Goal: Information Seeking & Learning: Learn about a topic

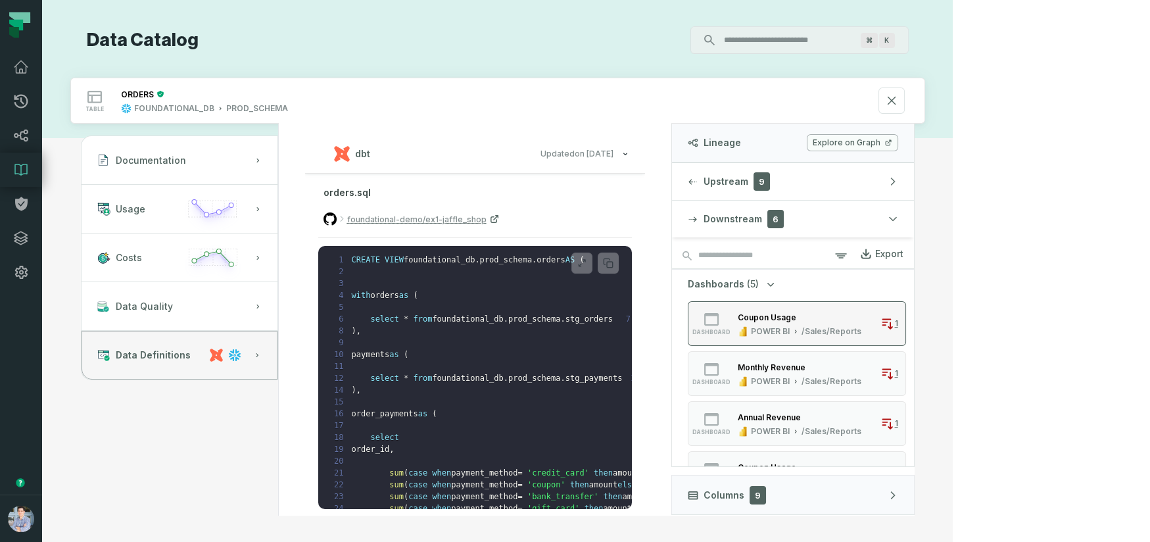
click at [796, 314] on div "Coupon Usage" at bounding box center [767, 317] width 59 height 10
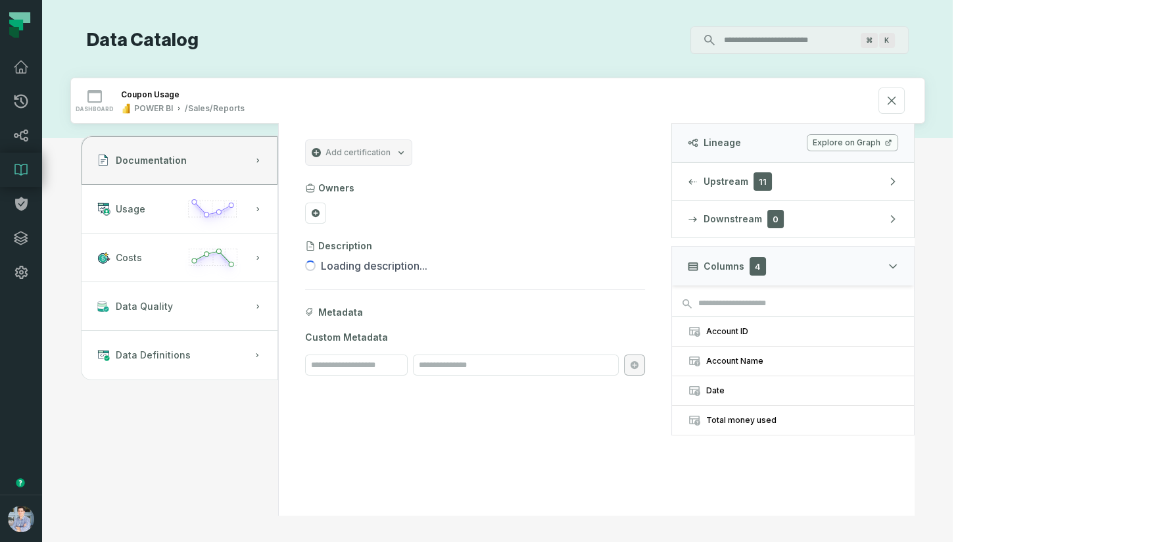
click at [898, 142] on link "Explore on Graph" at bounding box center [852, 142] width 91 height 17
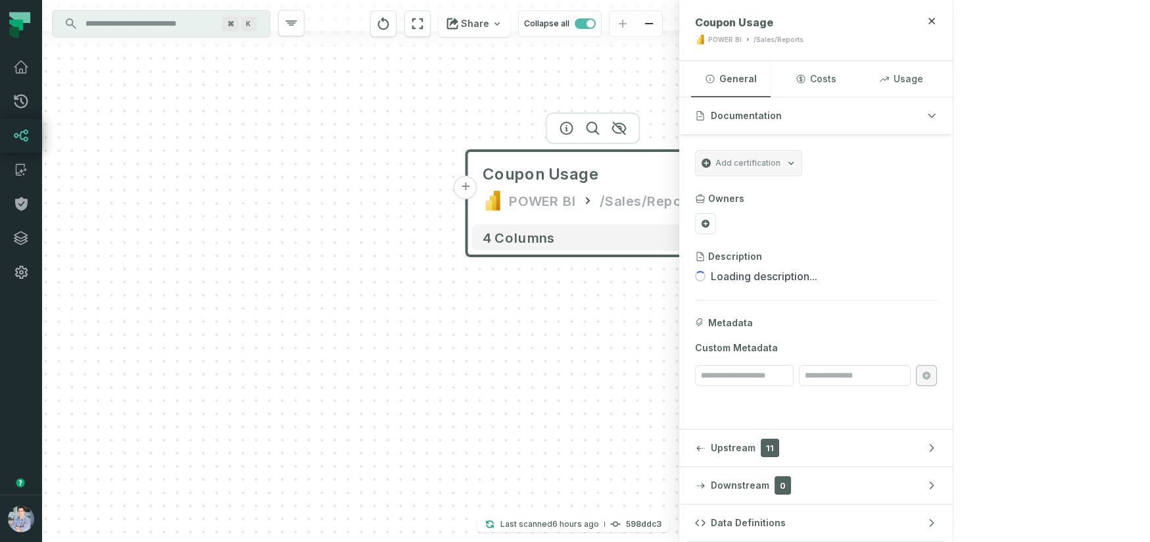
drag, startPoint x: 719, startPoint y: 219, endPoint x: 861, endPoint y: 160, distance: 153.9
click at [679, 158] on div "+ Coupon Usage POWER BI /Sales/Reports 4 columns" at bounding box center [360, 271] width 637 height 542
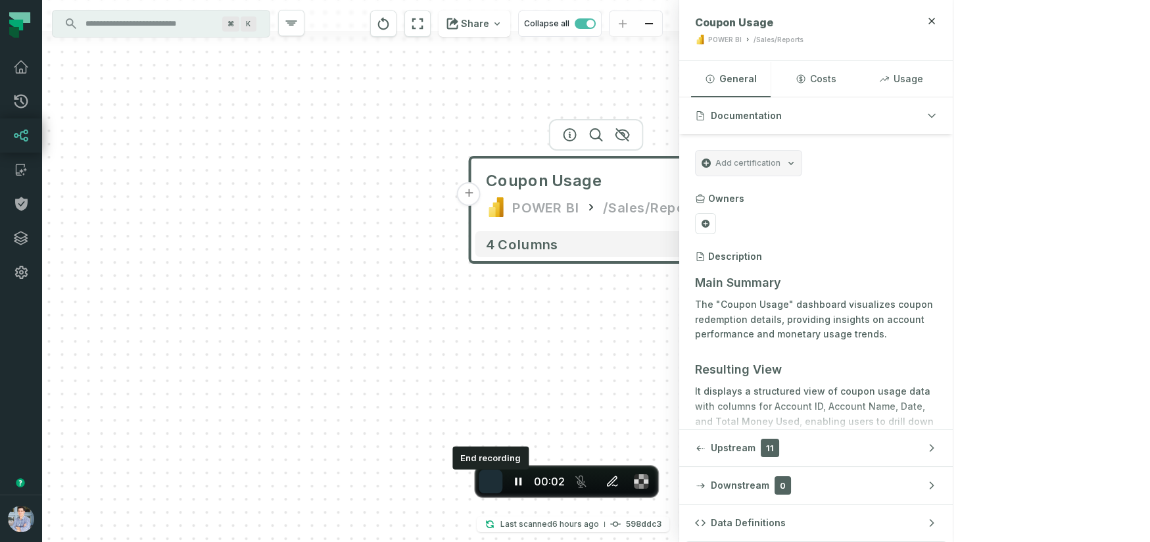
click at [491, 481] on span "End recording" at bounding box center [491, 481] width 0 height 0
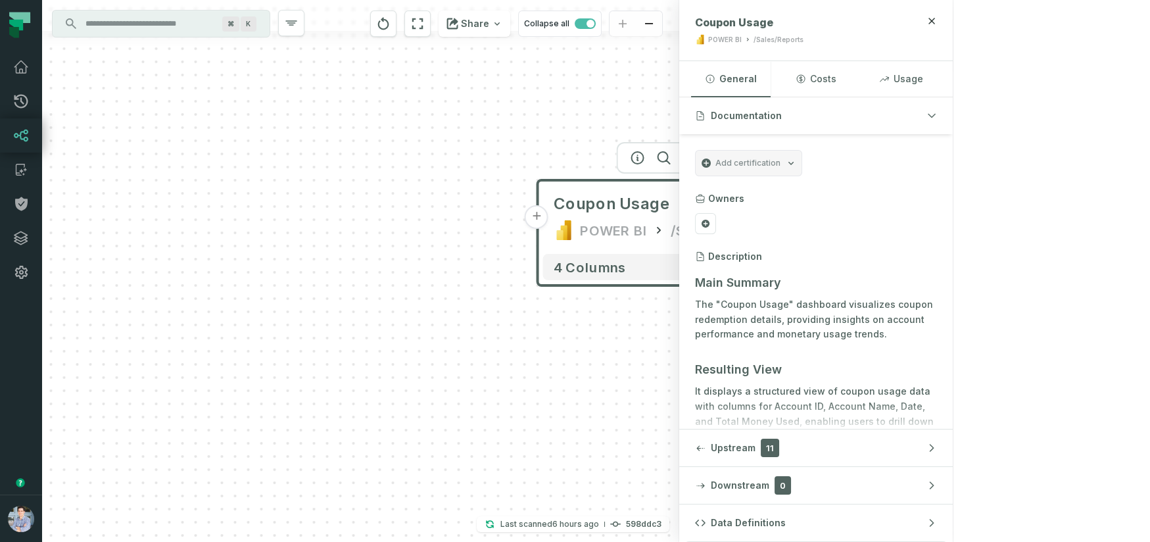
drag, startPoint x: 815, startPoint y: 369, endPoint x: 882, endPoint y: 391, distance: 70.7
click at [882, 391] on div "+ Coupon Usage POWER BI /Sales/Reports 4 columns Discovery Provider cmdk menu ⌘…" at bounding box center [497, 271] width 911 height 542
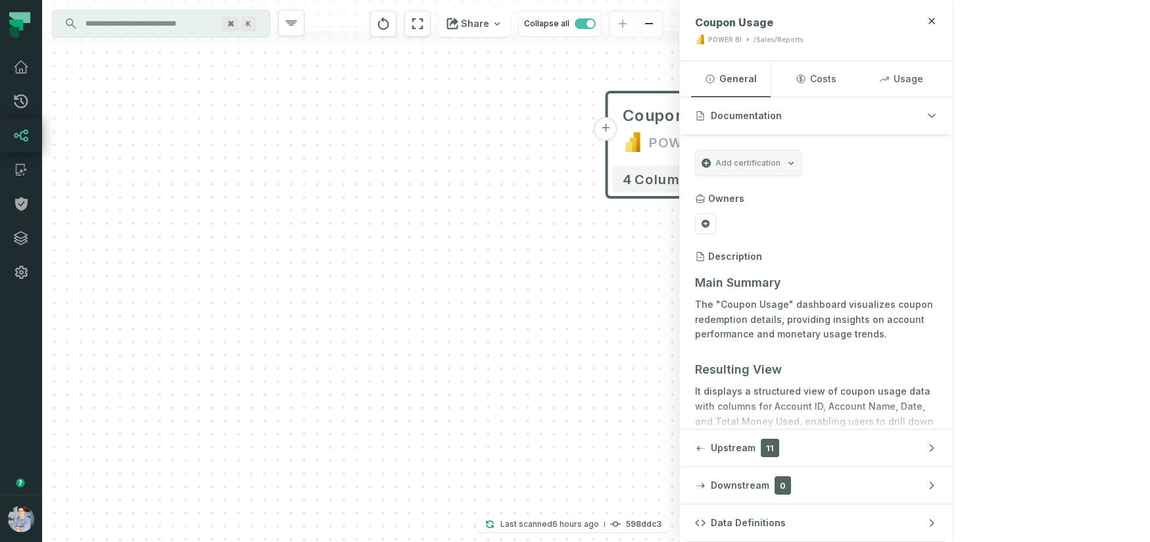
drag, startPoint x: 752, startPoint y: 397, endPoint x: 821, endPoint y: 308, distance: 111.9
click at [679, 308] on div "+ Coupon Usage POWER BI /Sales/Reports 4 columns" at bounding box center [360, 271] width 637 height 542
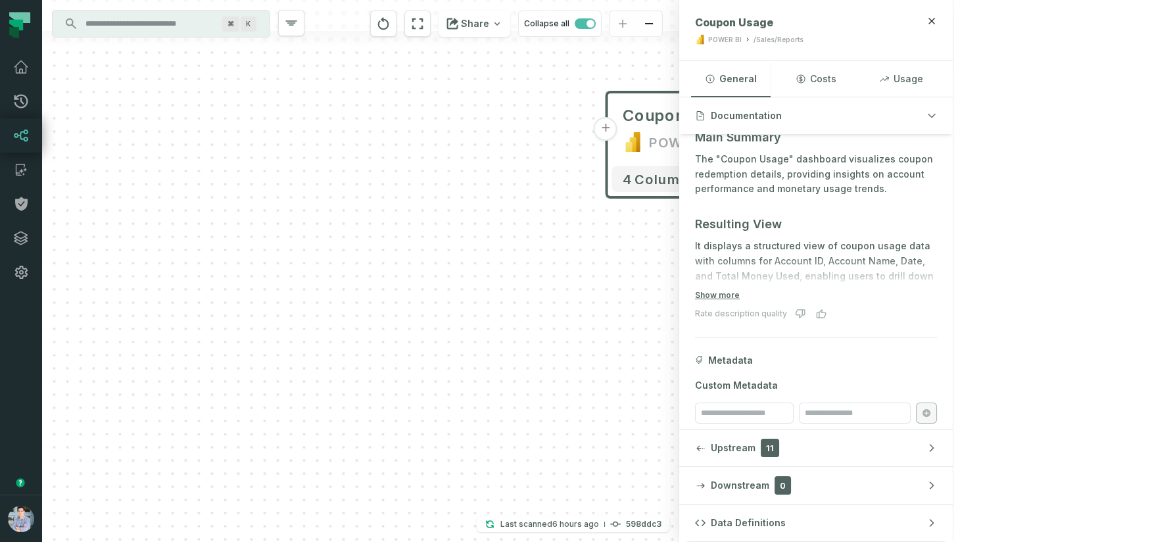
scroll to position [146, 0]
click at [740, 295] on button "Show more" at bounding box center [717, 294] width 45 height 11
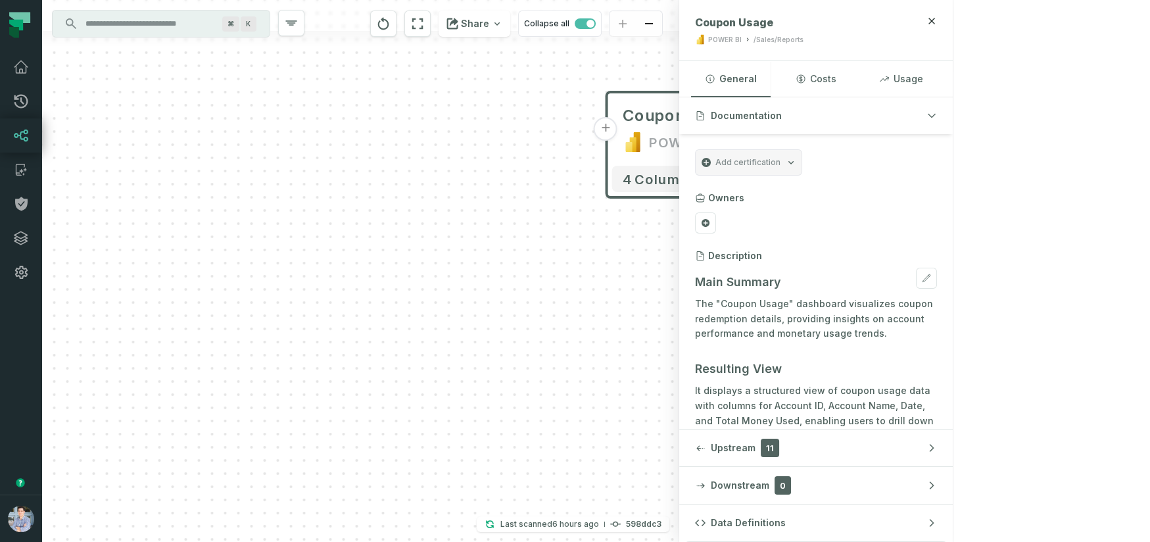
scroll to position [0, 0]
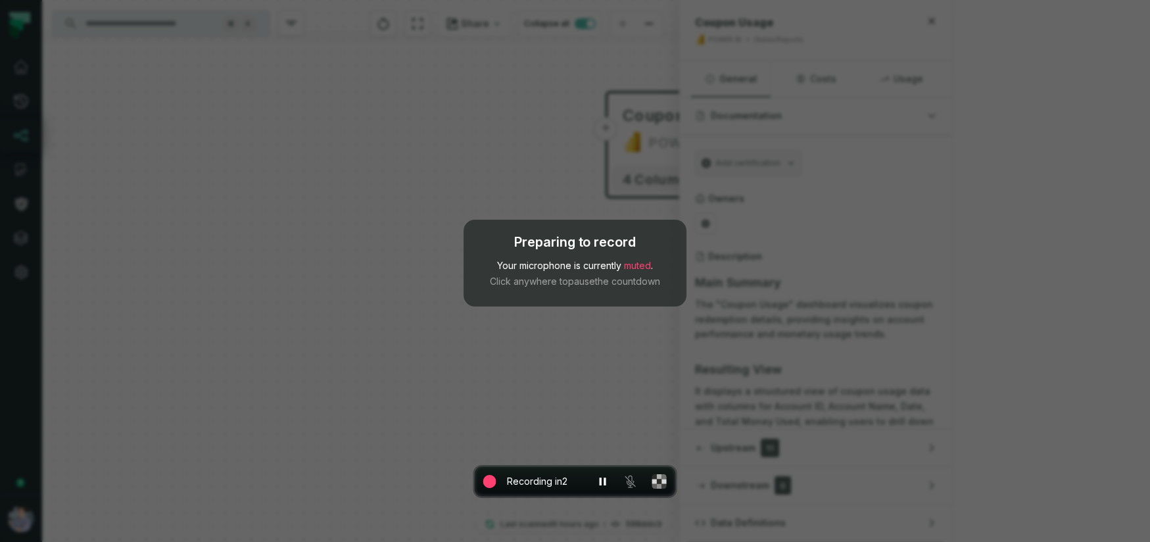
click at [775, 258] on div "Preparing to record Your microphone is currently muted . Click anywhere to paus…" at bounding box center [575, 271] width 1150 height 542
click at [603, 479] on icon "Resume countdown" at bounding box center [603, 482] width 8 height 10
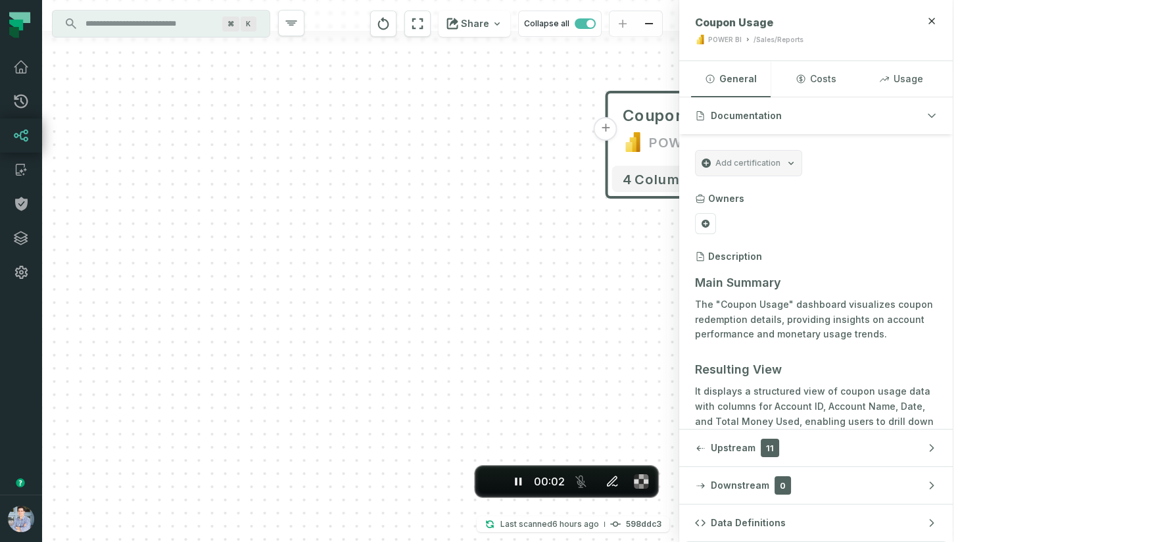
click at [606, 137] on button "+" at bounding box center [606, 129] width 24 height 24
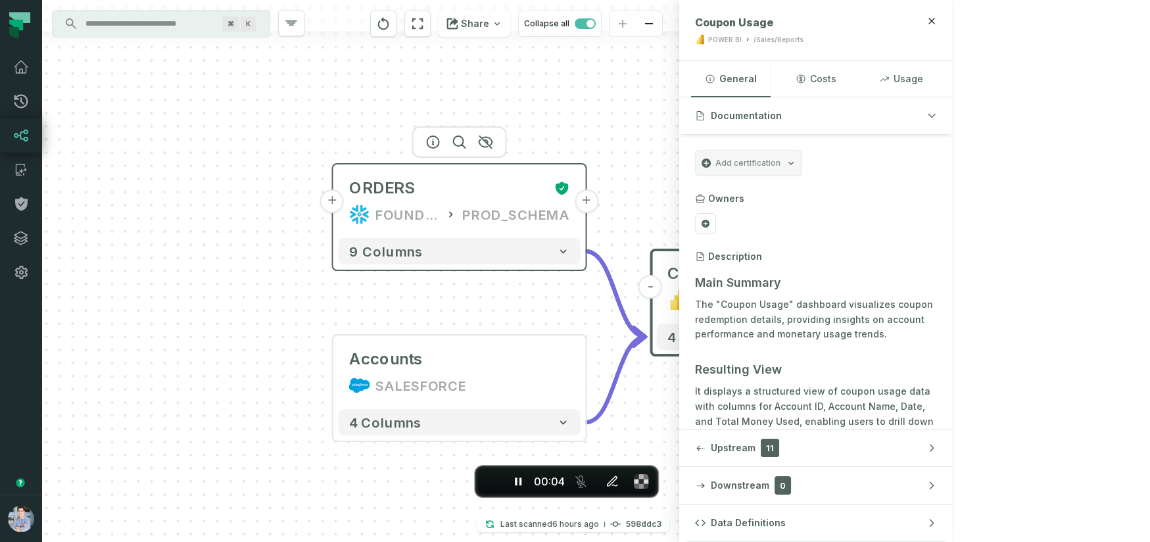
click at [457, 210] on icon at bounding box center [451, 214] width 12 height 13
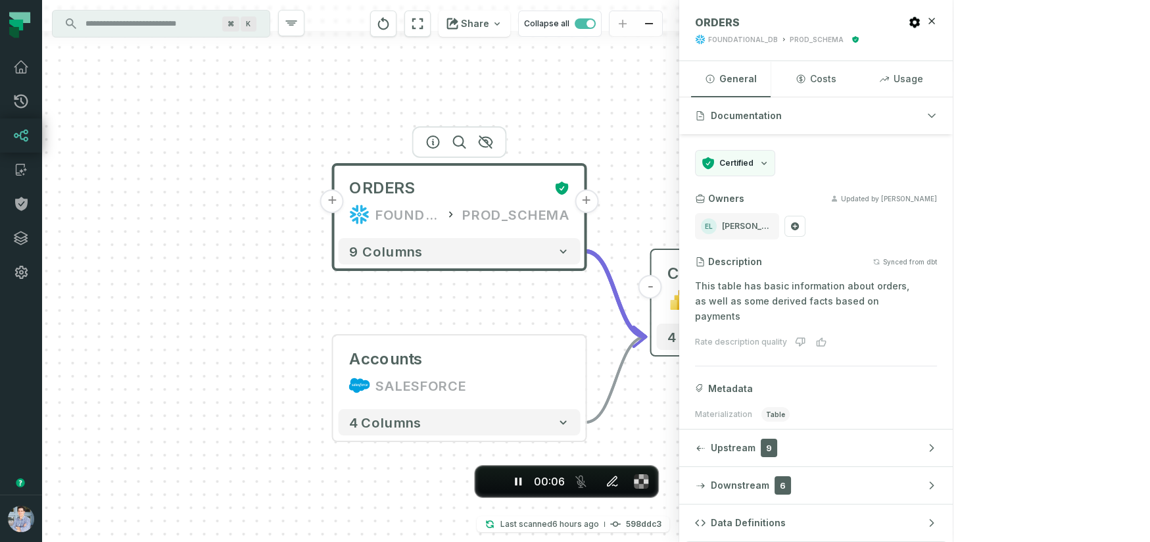
click at [698, 277] on div "Coupon Usage" at bounding box center [725, 273] width 117 height 21
click at [759, 279] on div "Coupon Usage" at bounding box center [725, 272] width 117 height 21
click at [752, 260] on div "Coupon Usage POWER BI /Sales/Reports" at bounding box center [777, 286] width 242 height 63
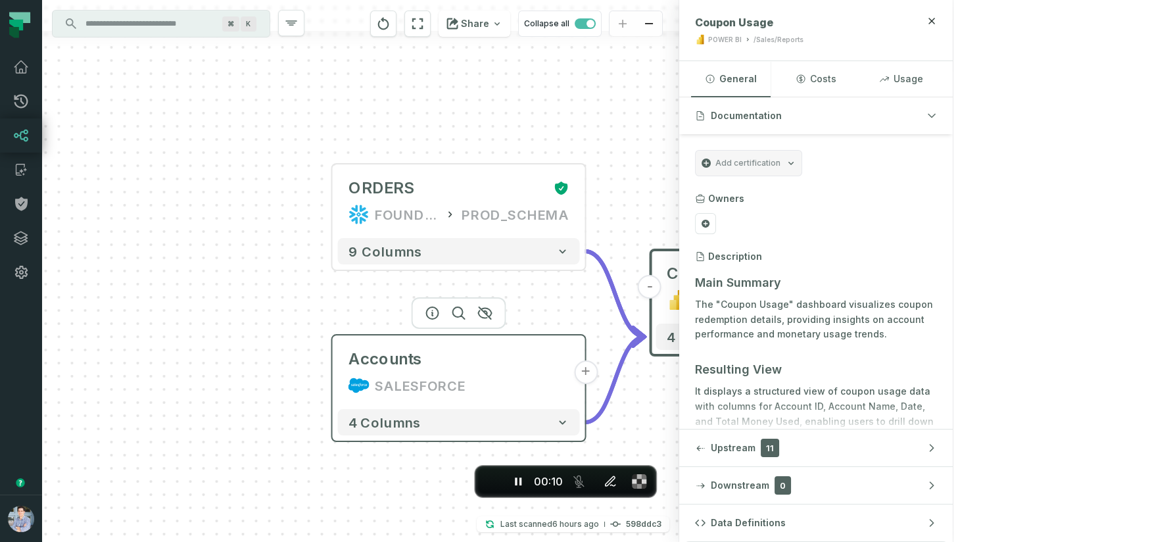
click at [509, 383] on div "SALESFORCE" at bounding box center [459, 385] width 221 height 21
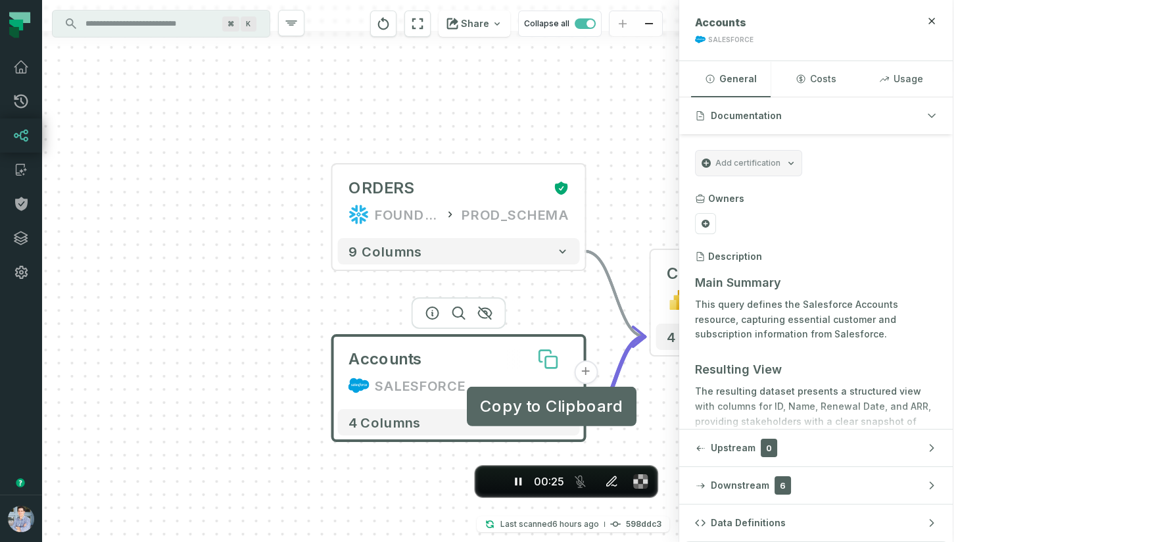
click at [532, 356] on button at bounding box center [548, 359] width 42 height 42
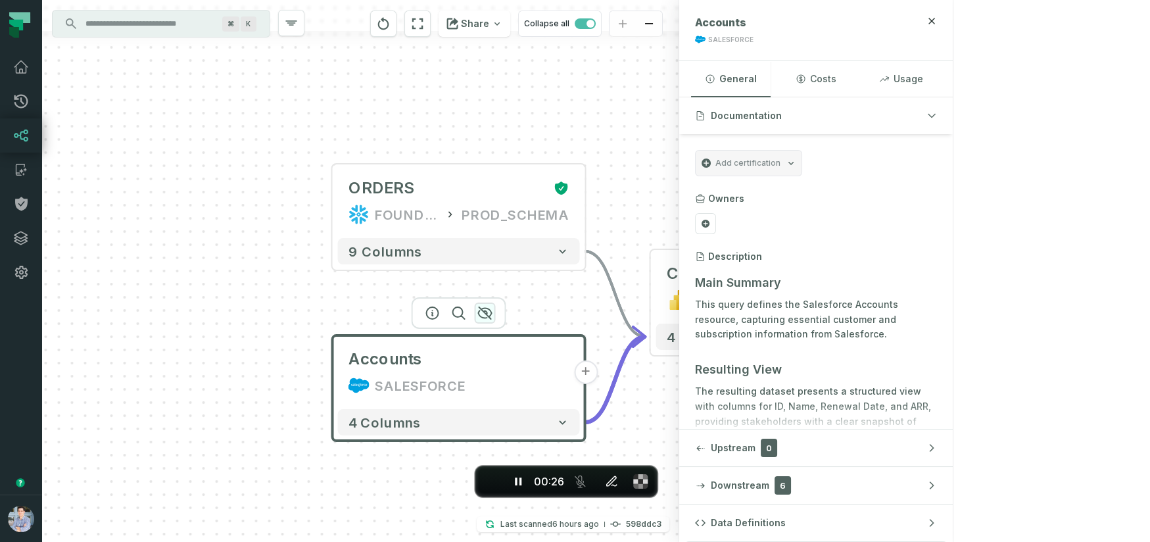
click at [483, 309] on icon "button" at bounding box center [485, 313] width 16 height 16
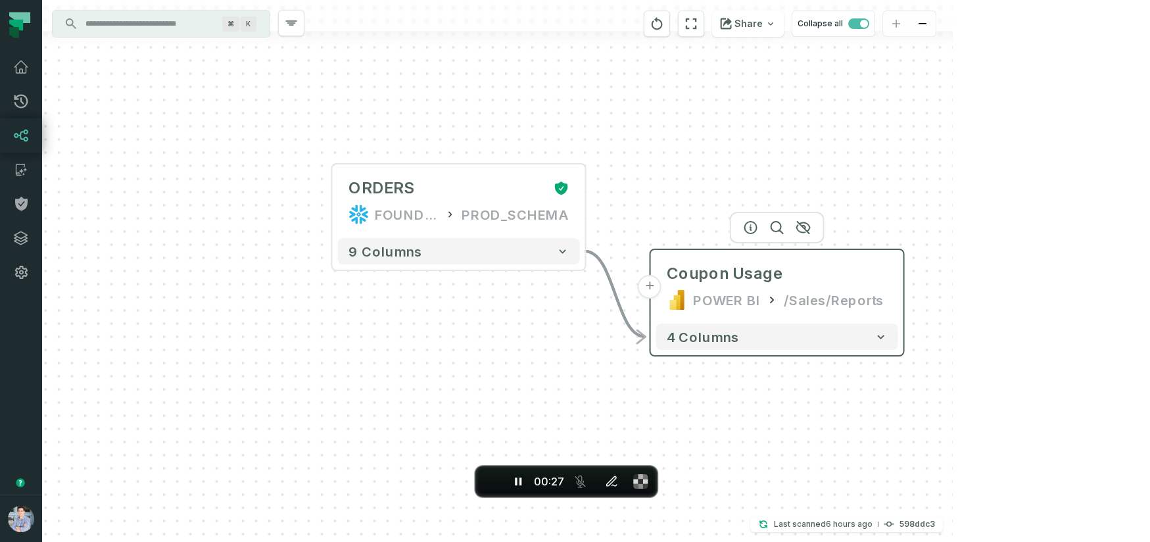
click at [788, 306] on div "/Sales/Reports" at bounding box center [834, 299] width 100 height 21
click at [650, 289] on button "+" at bounding box center [650, 288] width 24 height 24
click at [648, 284] on button "+" at bounding box center [650, 287] width 24 height 24
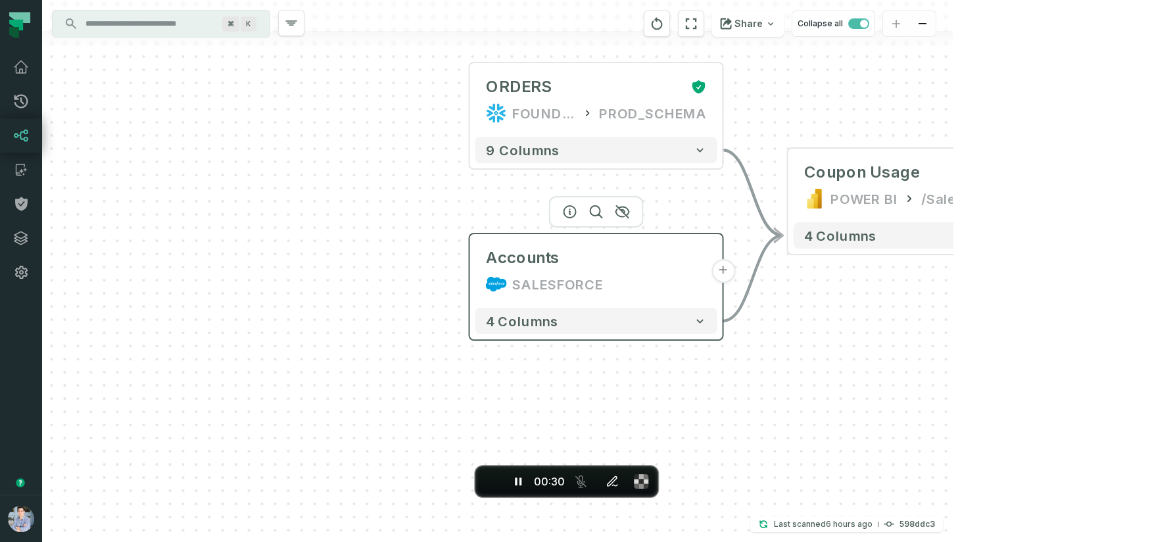
drag, startPoint x: 542, startPoint y: 279, endPoint x: 544, endPoint y: 270, distance: 9.3
click at [542, 278] on div "SALESFORCE" at bounding box center [557, 284] width 91 height 21
click at [571, 260] on div "Accounts" at bounding box center [596, 257] width 221 height 21
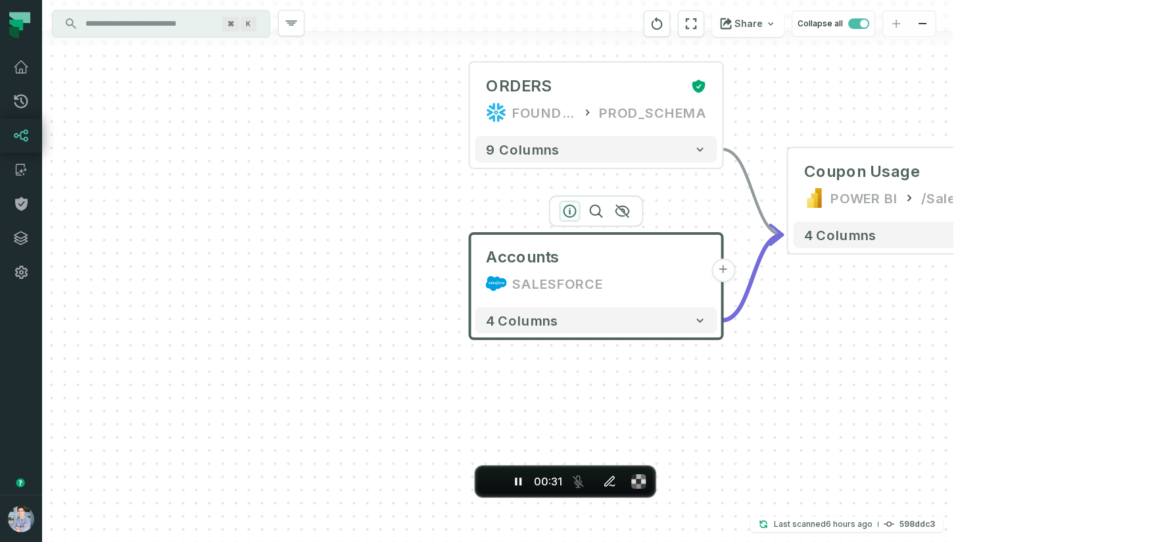
click at [573, 205] on icon "button" at bounding box center [570, 211] width 12 height 12
click at [567, 218] on div at bounding box center [596, 211] width 95 height 32
click at [569, 213] on icon "button" at bounding box center [570, 211] width 16 height 16
click at [570, 208] on icon "button" at bounding box center [570, 211] width 16 height 16
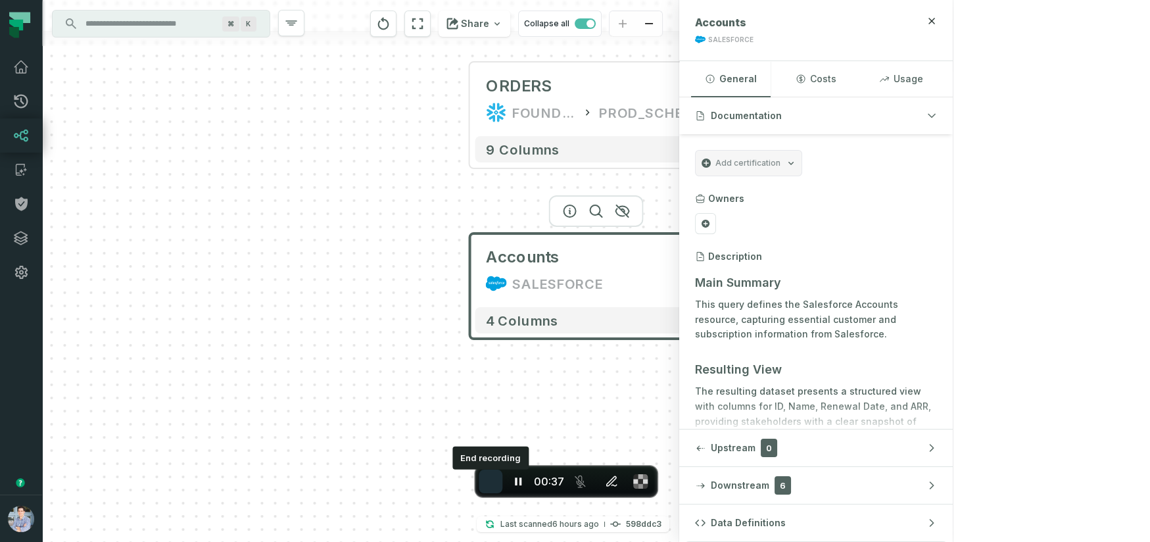
click at [491, 481] on span "End recording" at bounding box center [491, 481] width 0 height 0
